Goal: Entertainment & Leisure: Consume media (video, audio)

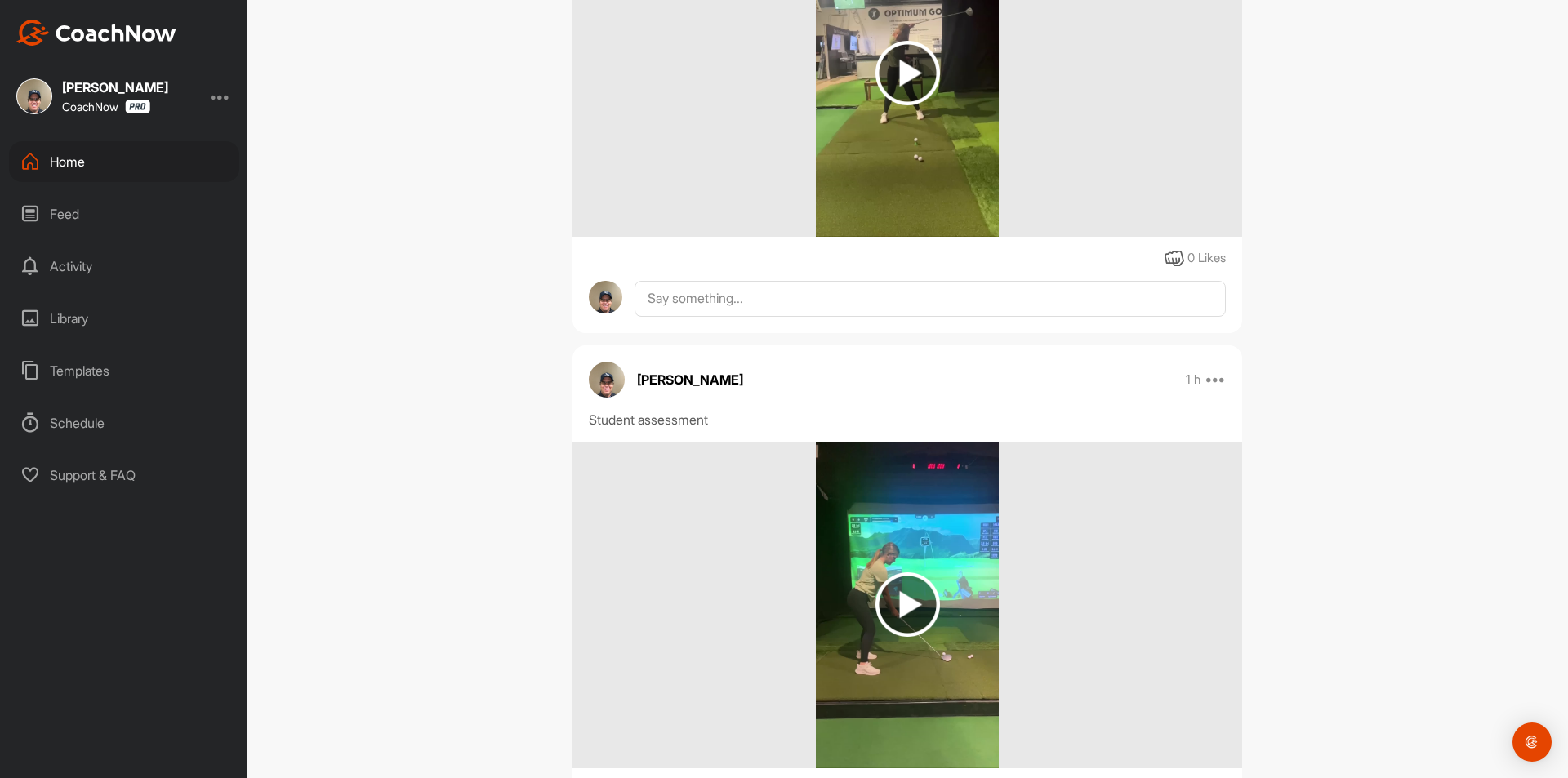
scroll to position [6532, 0]
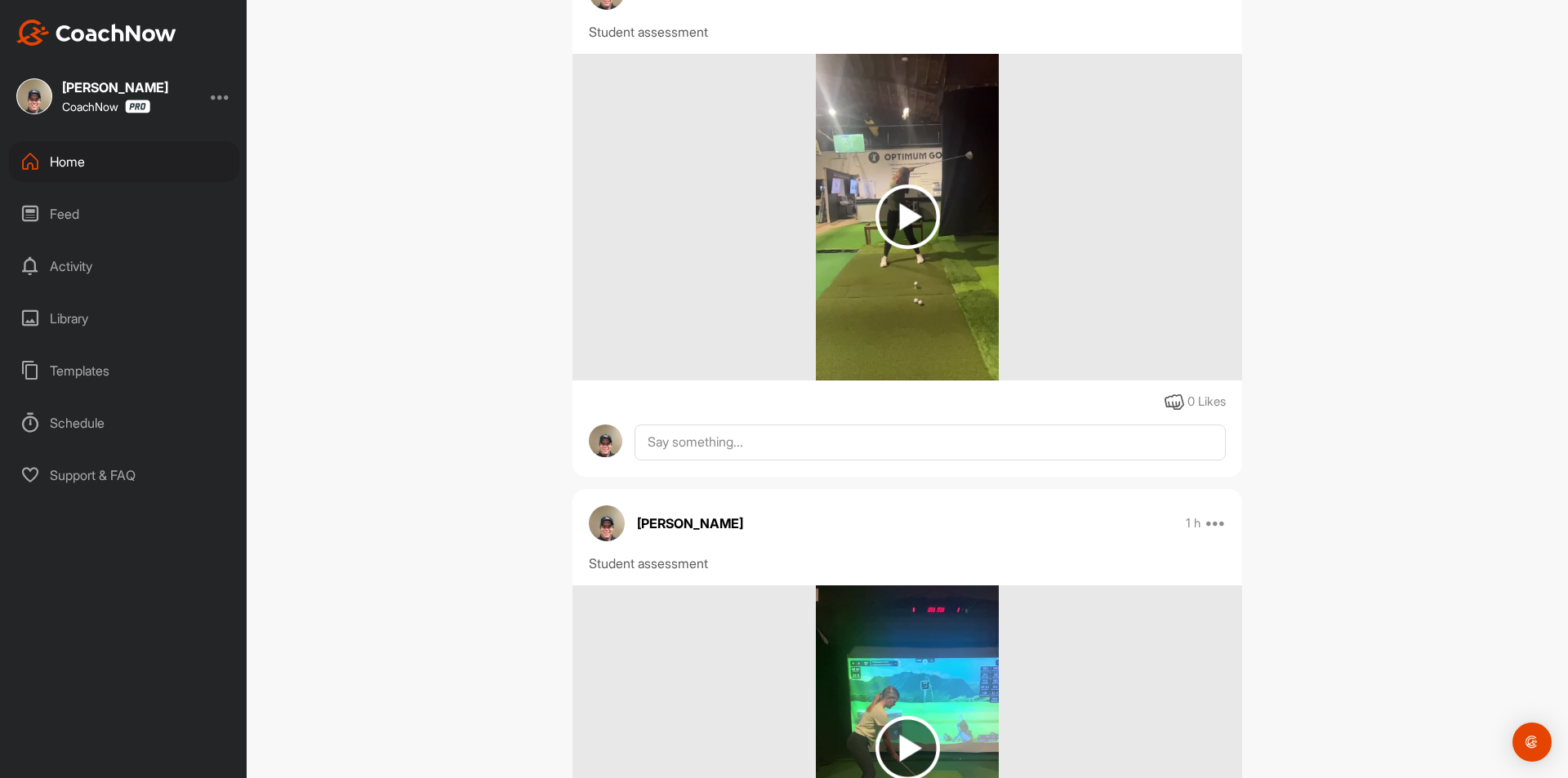
click at [908, 249] on img at bounding box center [907, 216] width 65 height 65
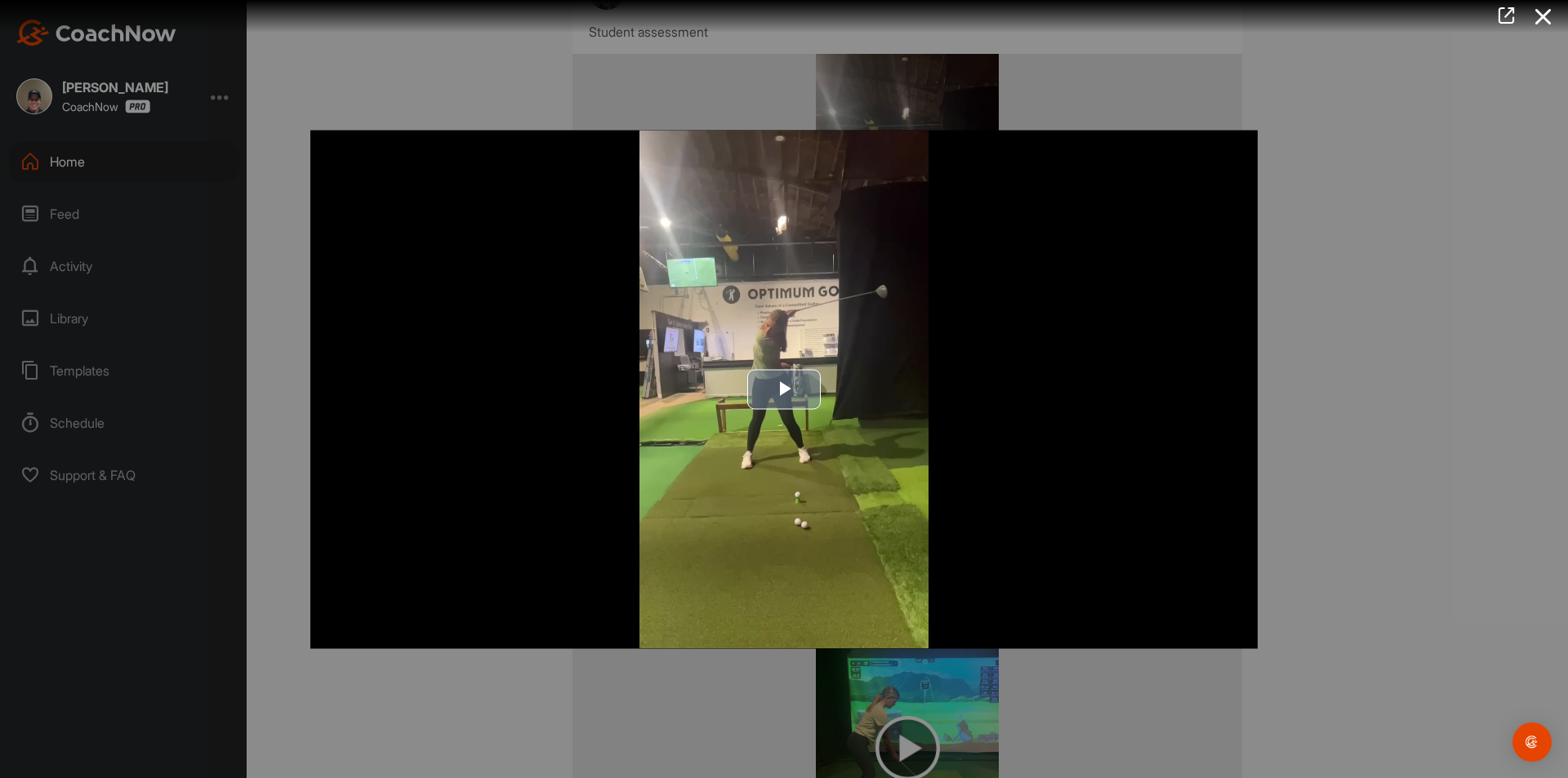
click at [784, 389] on span "Video Player" at bounding box center [784, 389] width 0 height 0
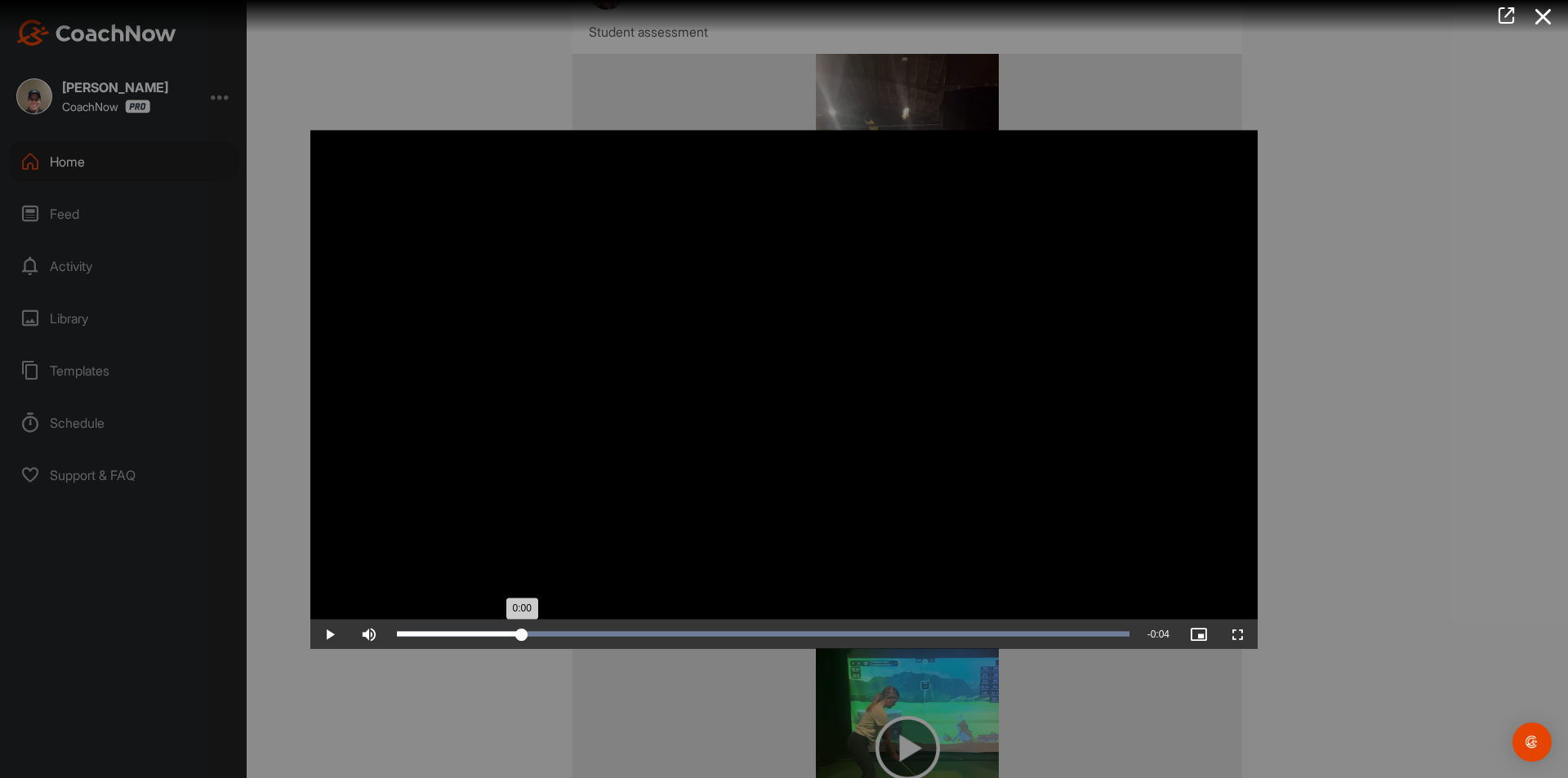
drag, startPoint x: 670, startPoint y: 631, endPoint x: 522, endPoint y: 615, distance: 148.9
click at [521, 615] on video "Video Player" at bounding box center [784, 389] width 948 height 518
drag, startPoint x: 590, startPoint y: 632, endPoint x: 522, endPoint y: 636, distance: 68.1
click at [521, 636] on div "0:00" at bounding box center [459, 633] width 124 height 5
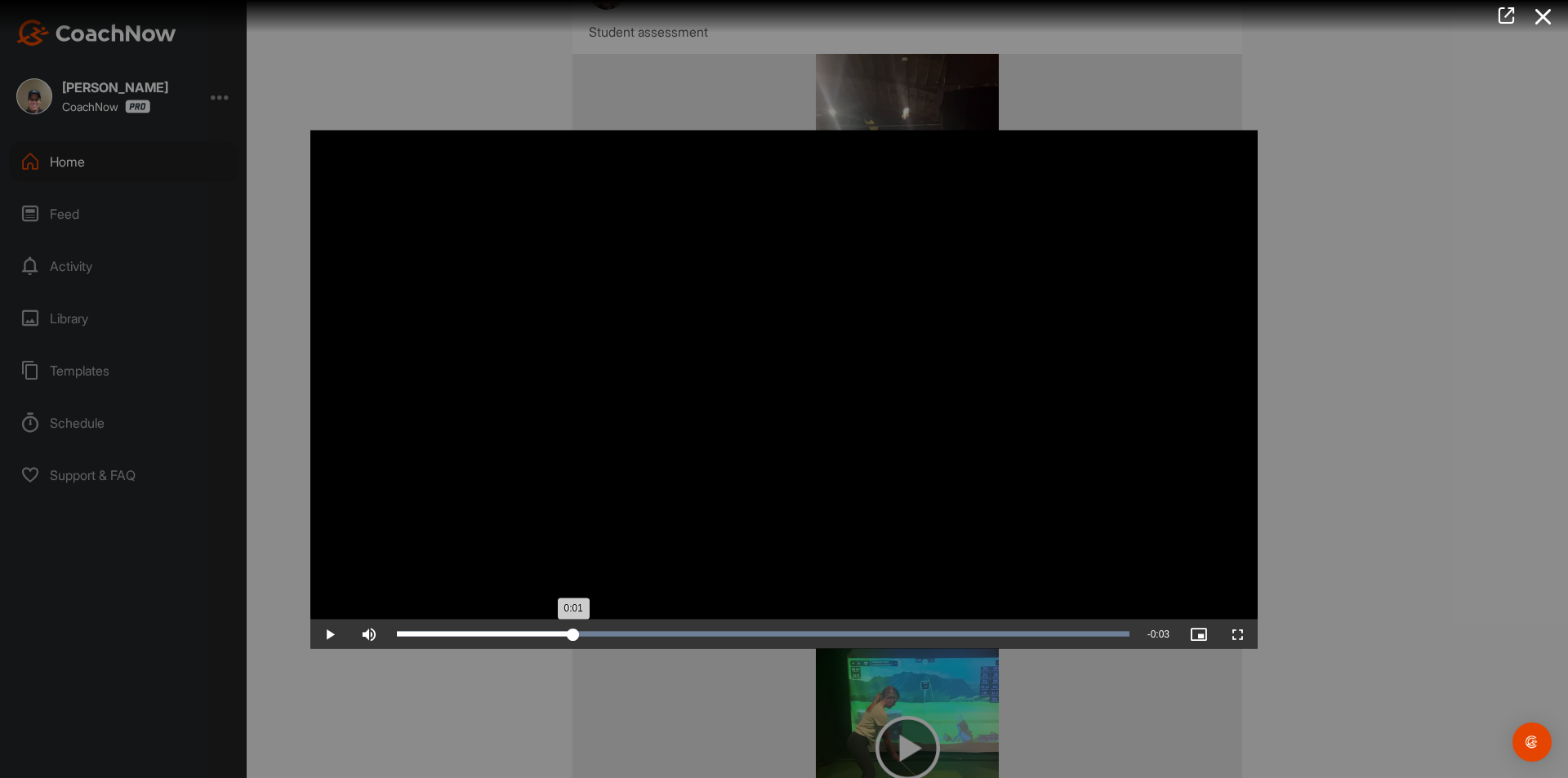
drag, startPoint x: 520, startPoint y: 635, endPoint x: 574, endPoint y: 633, distance: 54.0
click at [574, 633] on div "0:01" at bounding box center [486, 633] width 176 height 5
click at [331, 634] on span "Video Player" at bounding box center [329, 634] width 39 height 0
drag, startPoint x: 1127, startPoint y: 637, endPoint x: 562, endPoint y: 633, distance: 565.0
click at [562, 633] on div "0:01" at bounding box center [480, 633] width 165 height 5
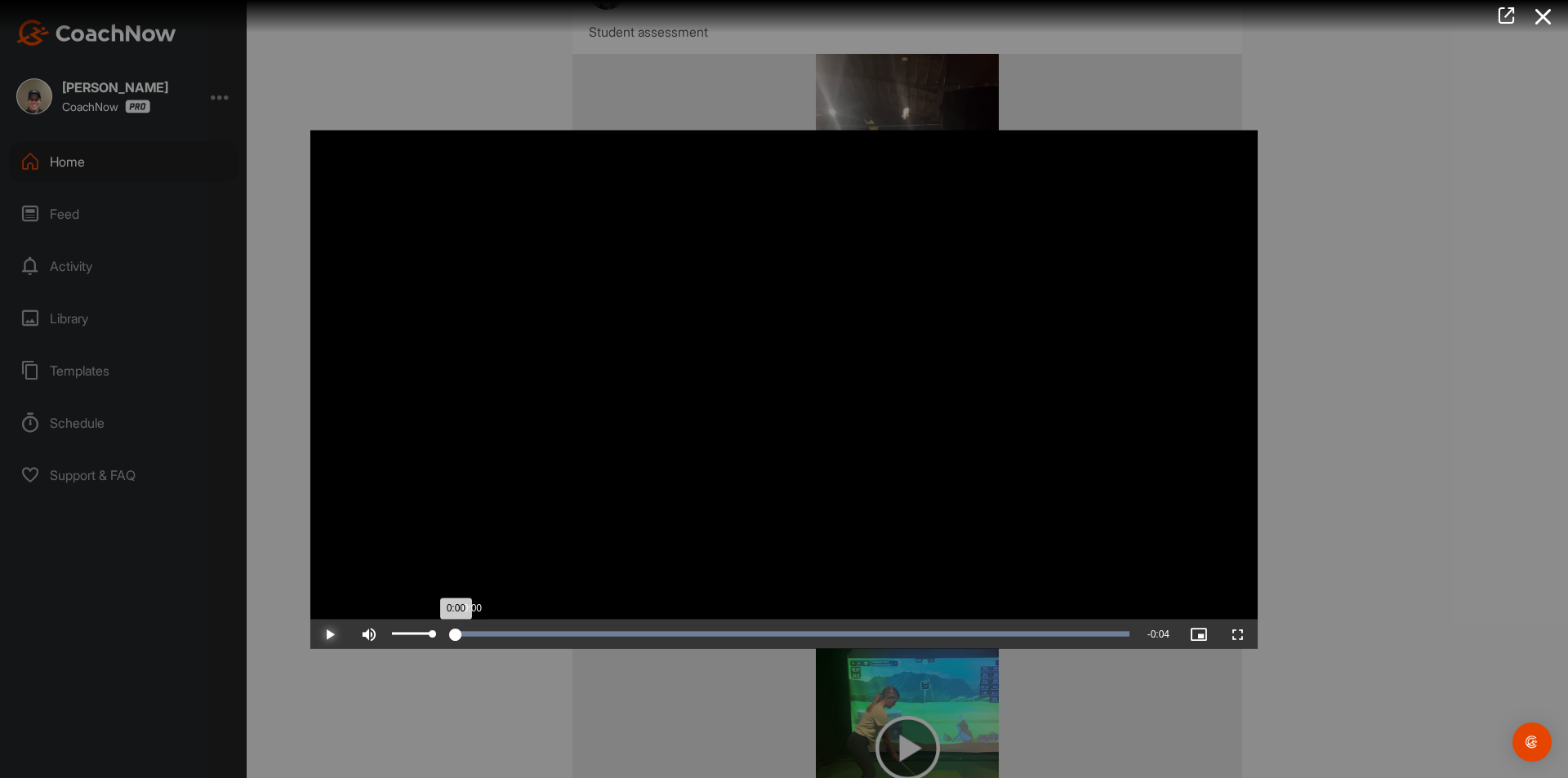
drag, startPoint x: 561, startPoint y: 636, endPoint x: 376, endPoint y: 641, distance: 185.1
click at [376, 641] on div "Play Skip Backward Skip Forward Mute 0% Current Time 0:00 / Duration 0:04 Loade…" at bounding box center [784, 634] width 948 height 29
click at [332, 634] on span "Video Player" at bounding box center [329, 634] width 39 height 0
click at [1544, 18] on icon at bounding box center [1544, 16] width 38 height 30
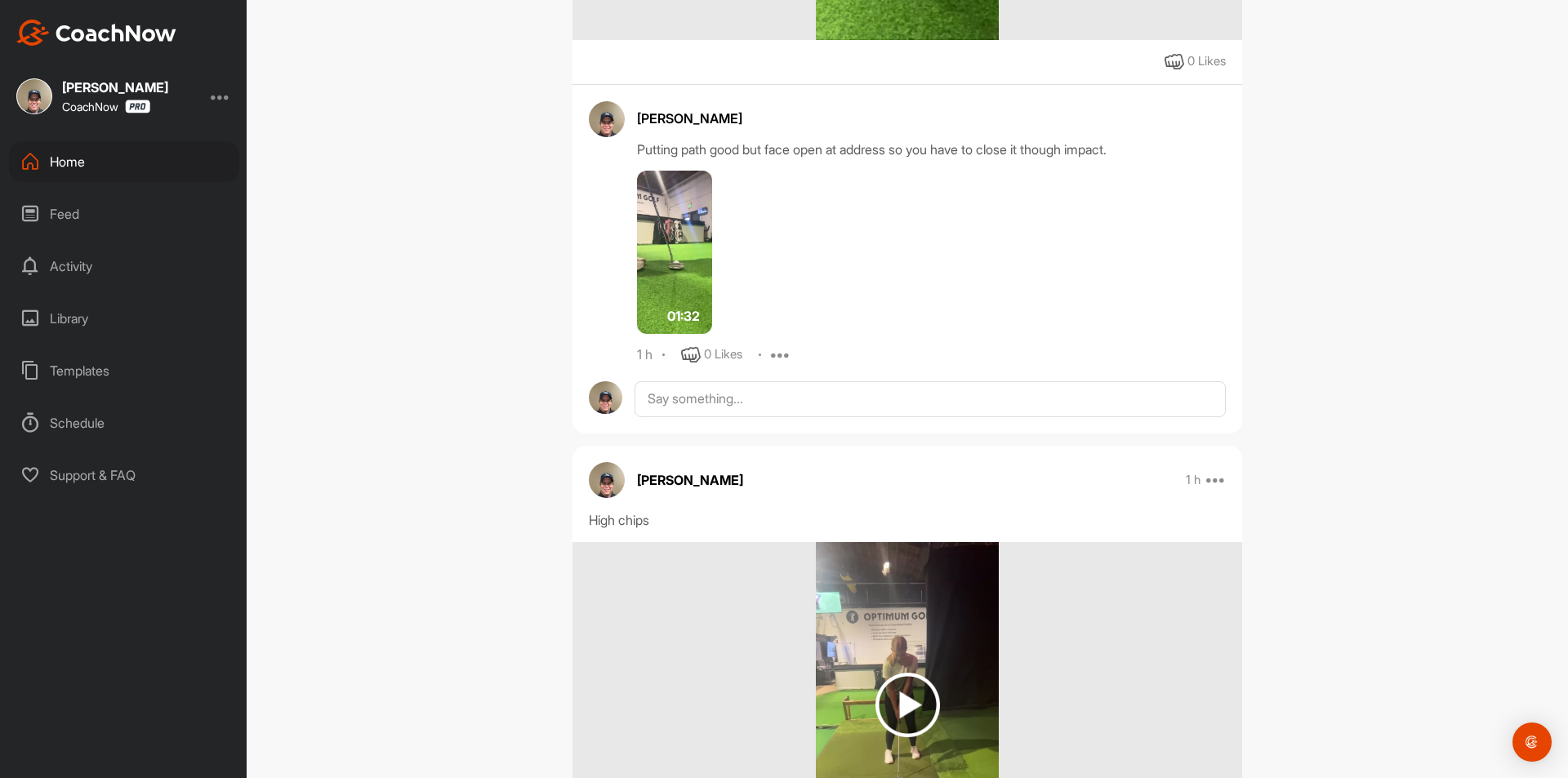
scroll to position [4900, 0]
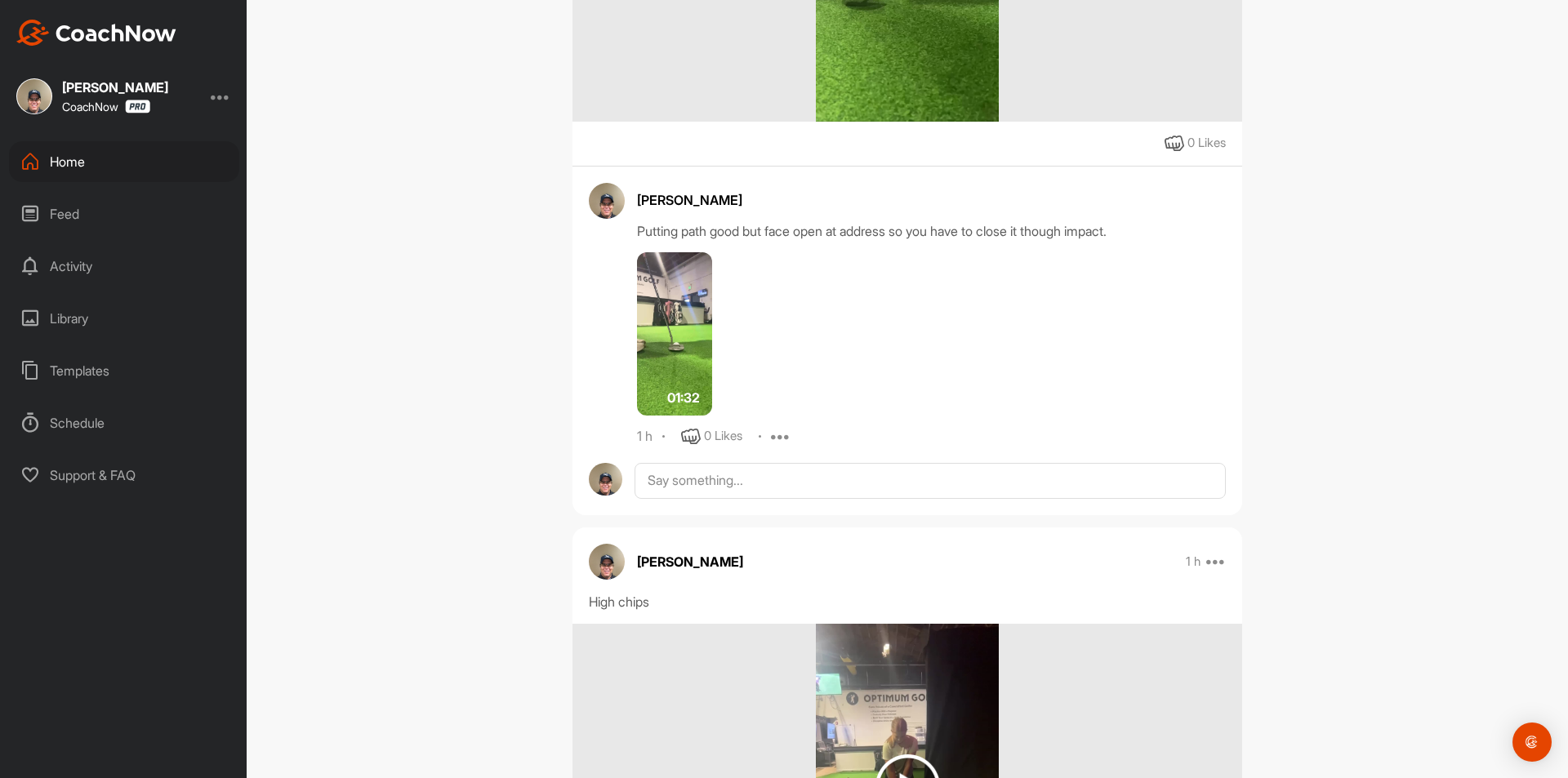
click at [657, 388] on img at bounding box center [674, 333] width 76 height 164
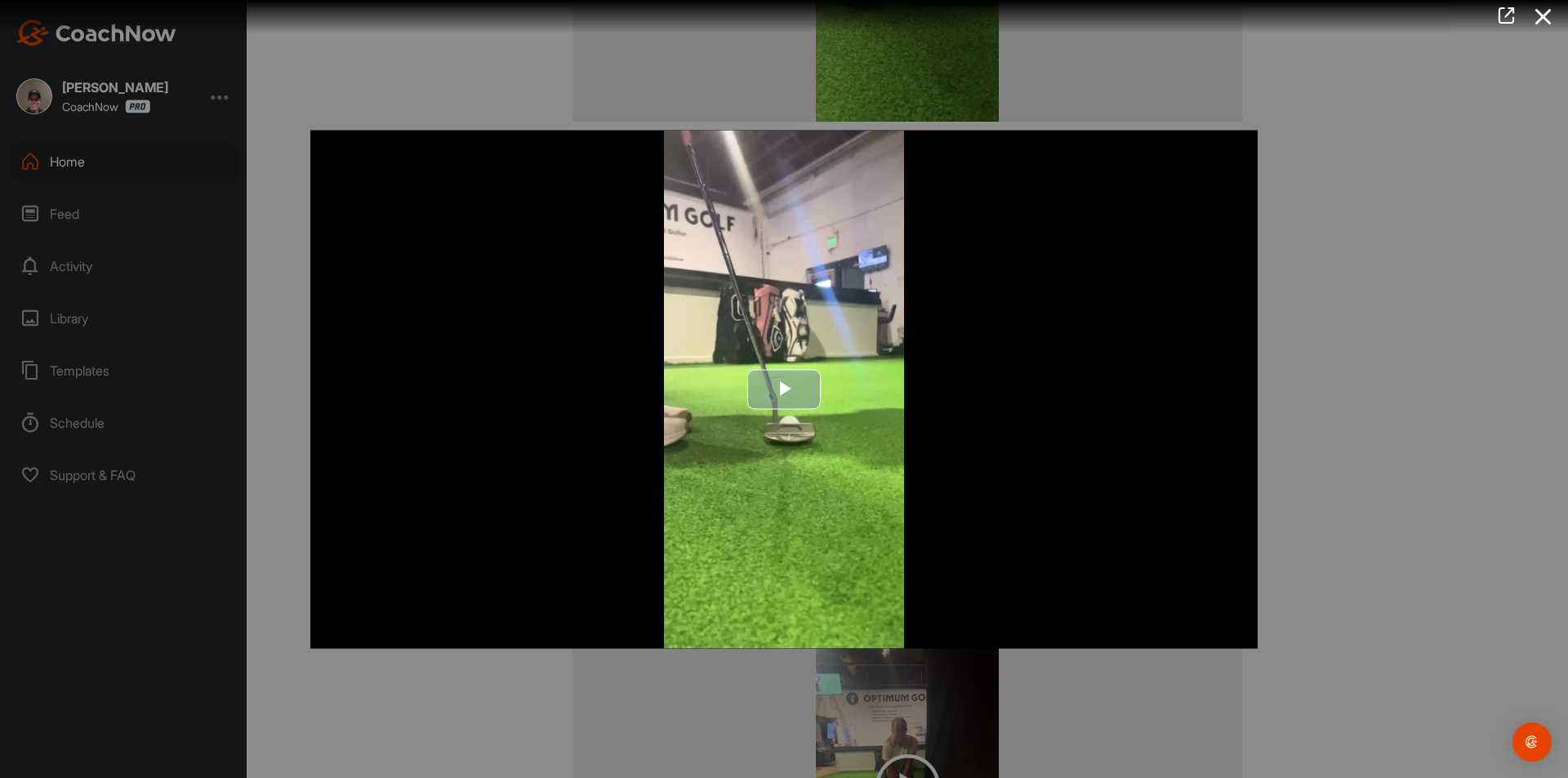
click at [784, 389] on span "Video Player" at bounding box center [784, 389] width 0 height 0
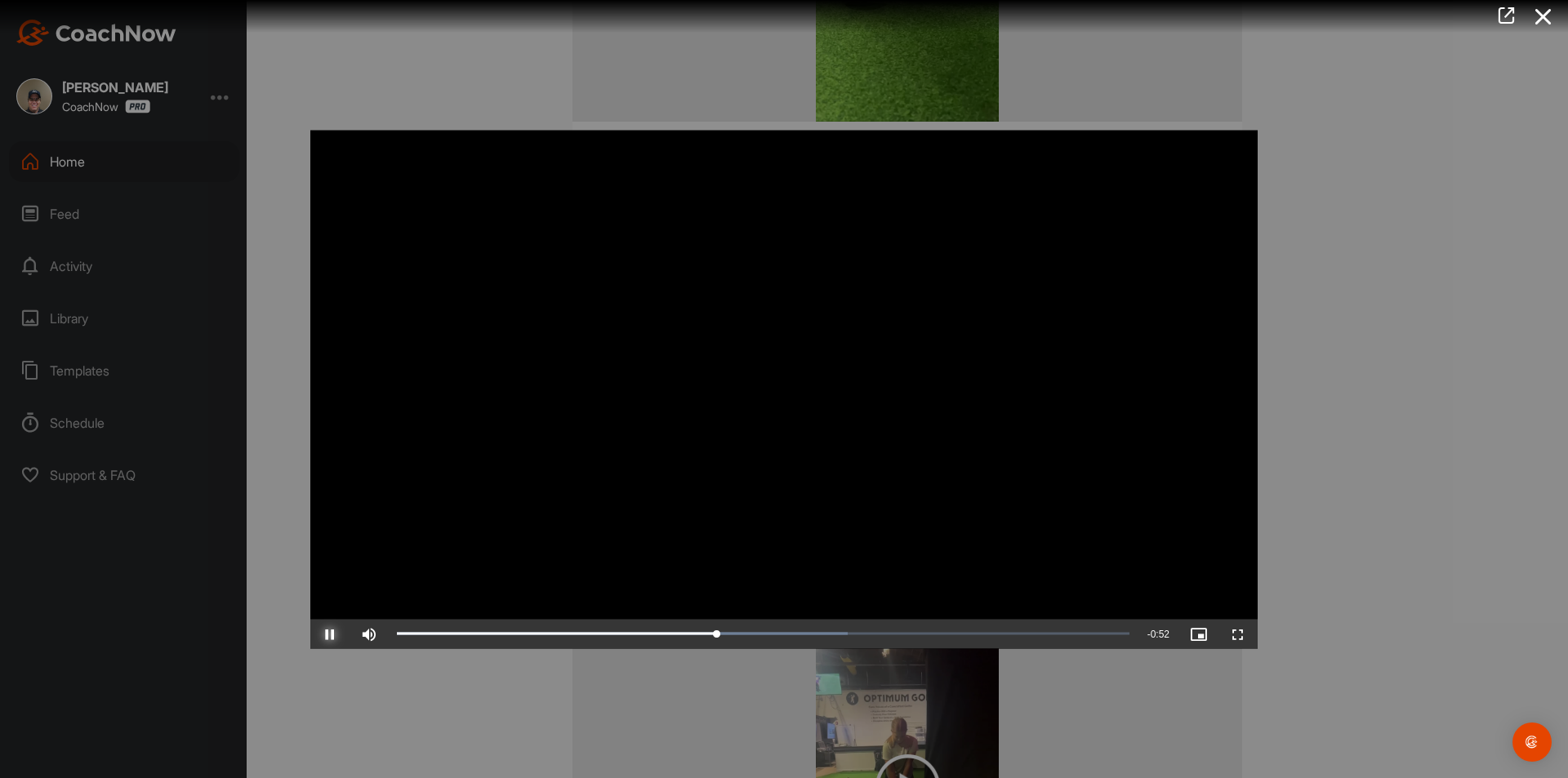
click at [336, 634] on span "Video Player" at bounding box center [329, 634] width 39 height 0
click at [1551, 17] on icon at bounding box center [1544, 16] width 38 height 30
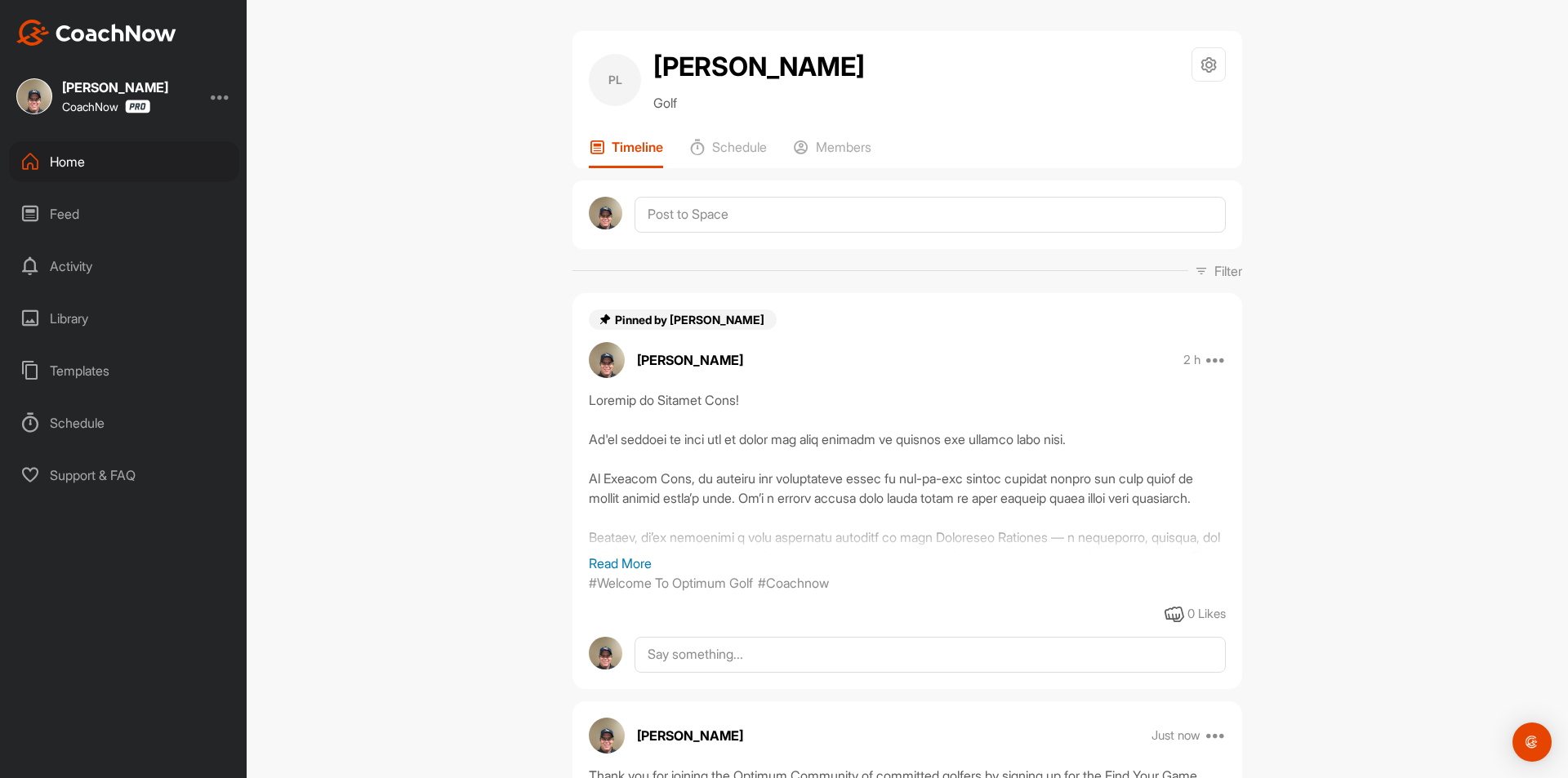
scroll to position [0, 0]
